Goal: Check status

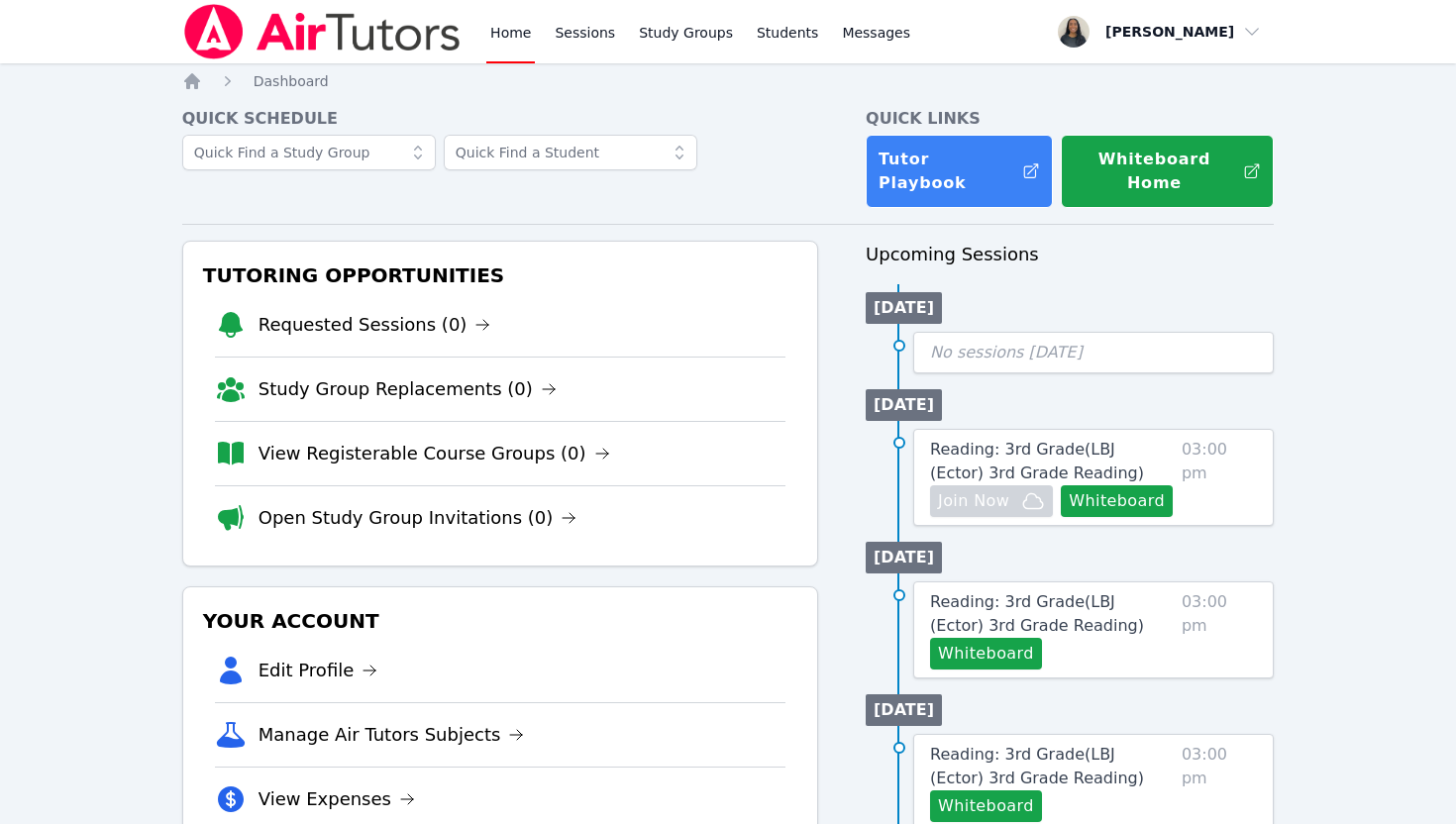
click at [955, 343] on span "No sessions [DATE]" at bounding box center [1006, 351] width 153 height 19
click at [1122, 284] on ul "[DATE] No sessions [DATE]" at bounding box center [1069, 329] width 408 height 89
